Goal: Find specific page/section

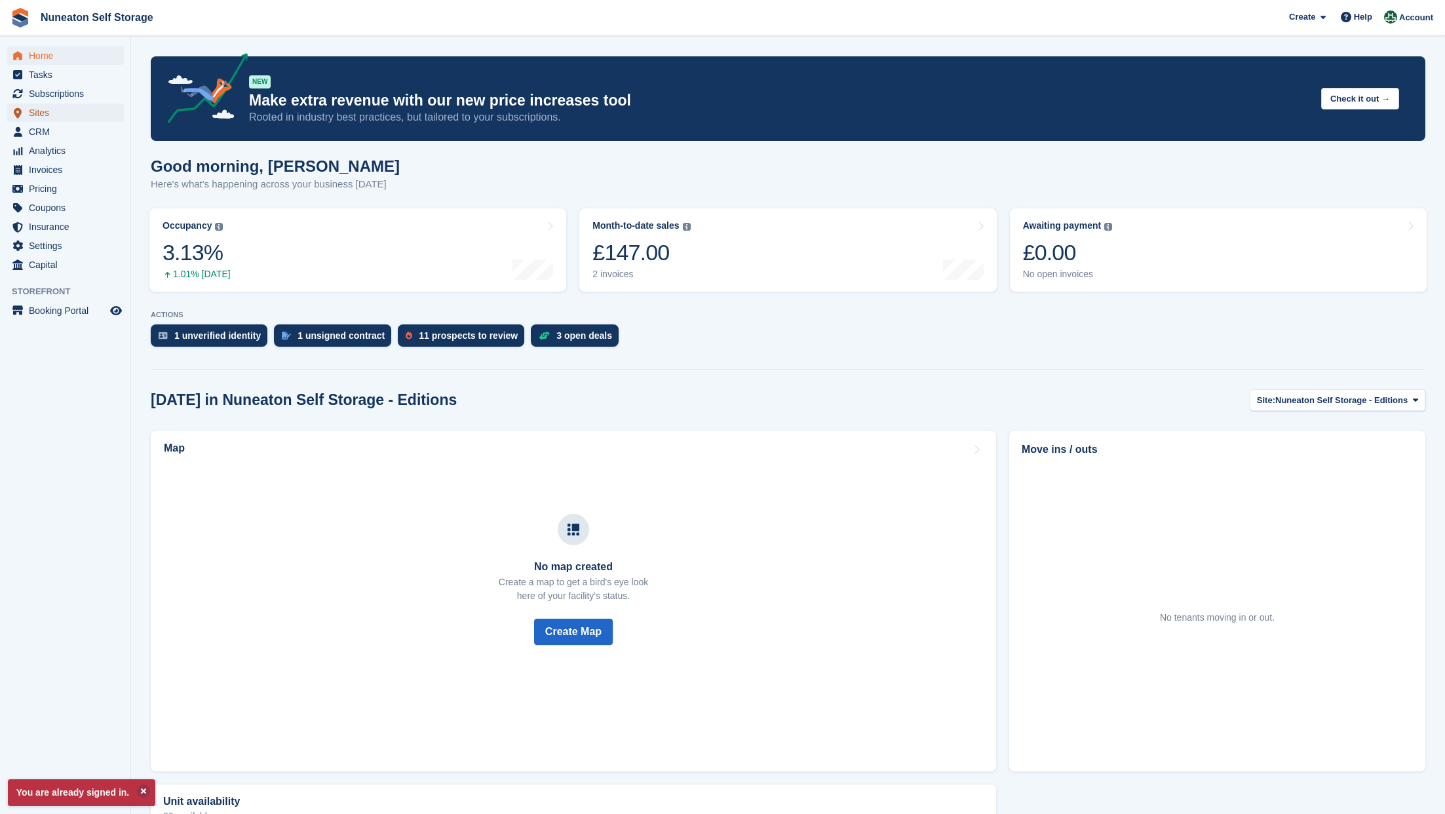
drag, startPoint x: 81, startPoint y: 121, endPoint x: 158, endPoint y: 160, distance: 85.9
click at [81, 121] on span "Sites" at bounding box center [68, 113] width 79 height 18
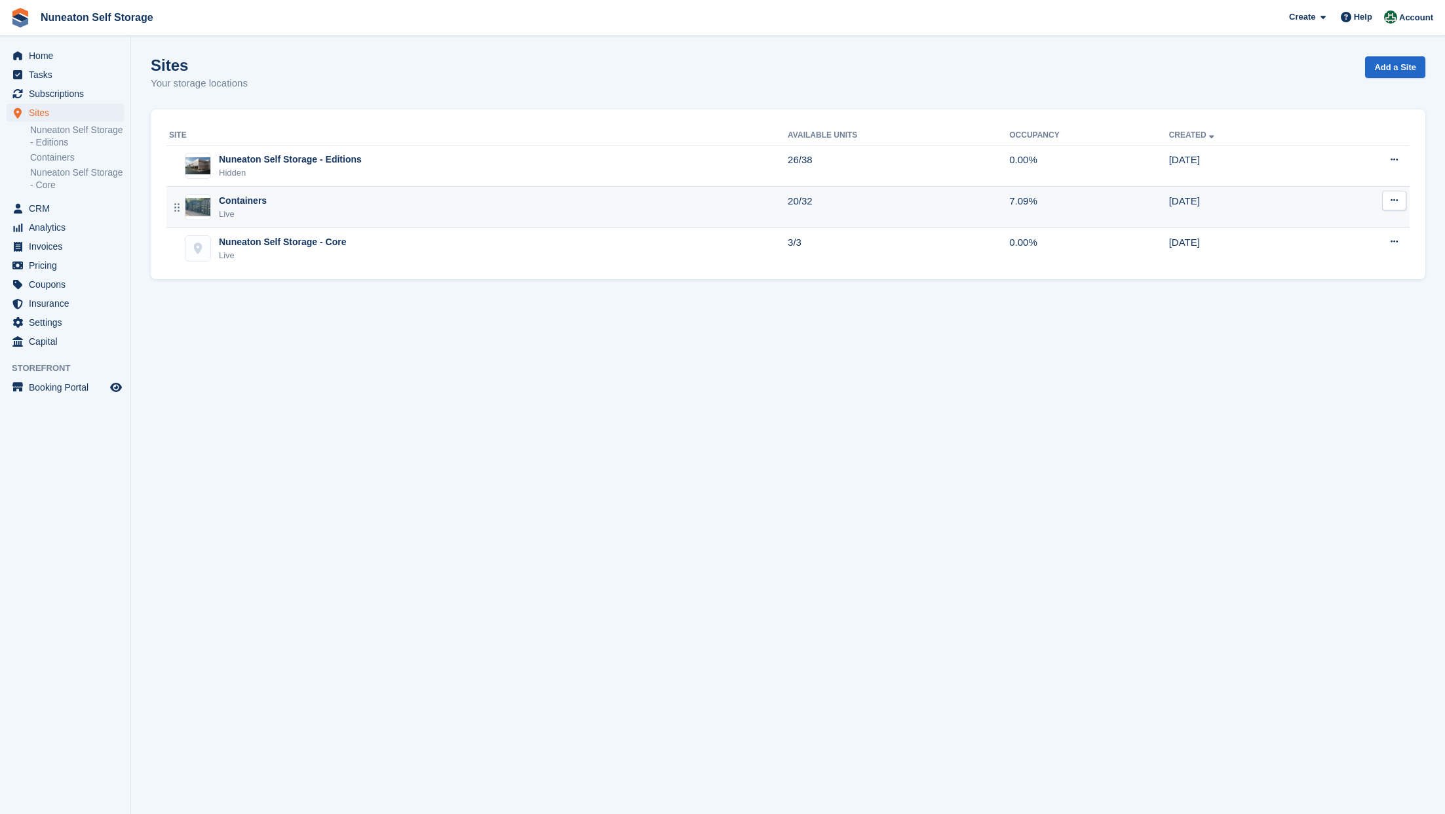
click at [322, 217] on div "Containers Live" at bounding box center [478, 207] width 619 height 27
